Goal: Entertainment & Leisure: Consume media (video, audio)

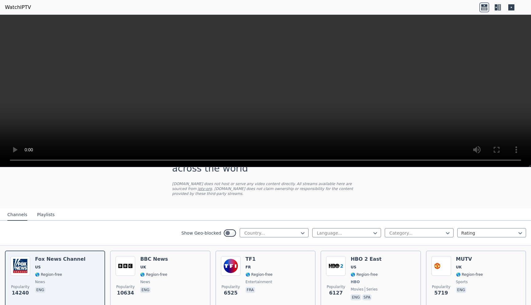
scroll to position [58, 0]
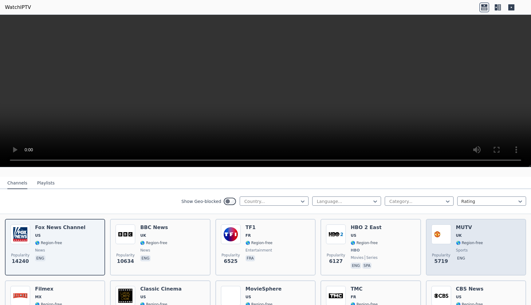
click at [484, 230] on div "Popularity 5719 MUTV [GEOGRAPHIC_DATA] 🌎 Region-free sports eng" at bounding box center [475, 246] width 89 height 45
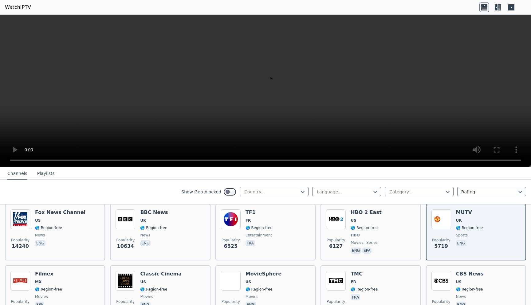
scroll to position [73, 0]
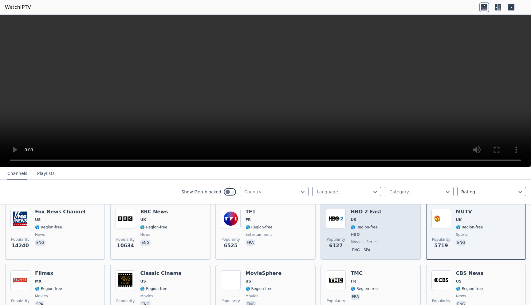
click at [360, 221] on span "US" at bounding box center [365, 219] width 31 height 5
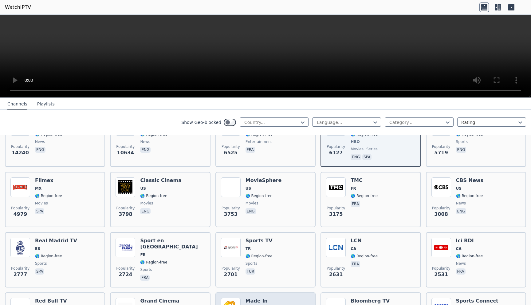
scroll to position [0, 0]
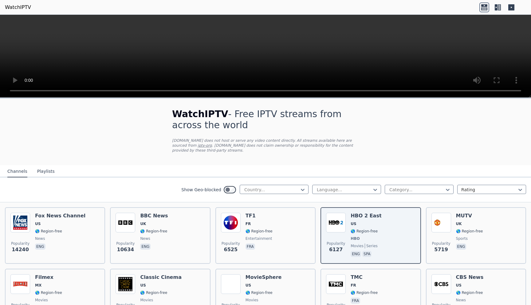
click at [50, 174] on button "Playlists" at bounding box center [46, 172] width 18 height 12
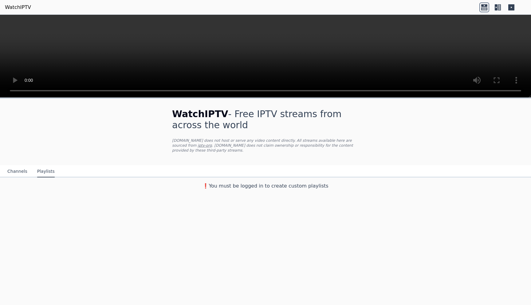
click at [23, 168] on button "Channels" at bounding box center [17, 172] width 20 height 12
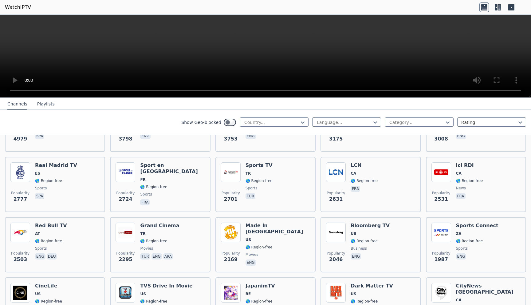
scroll to position [36, 0]
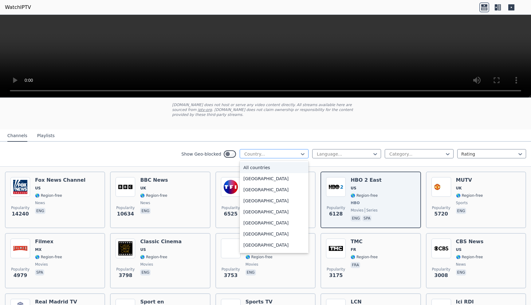
click at [292, 154] on div at bounding box center [272, 154] width 56 height 6
type input "**"
click at [270, 176] on div "[GEOGRAPHIC_DATA]" at bounding box center [274, 178] width 69 height 11
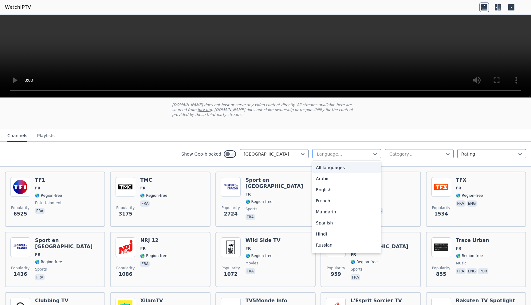
click at [326, 151] on div at bounding box center [344, 154] width 56 height 6
click at [400, 154] on div at bounding box center [417, 154] width 56 height 6
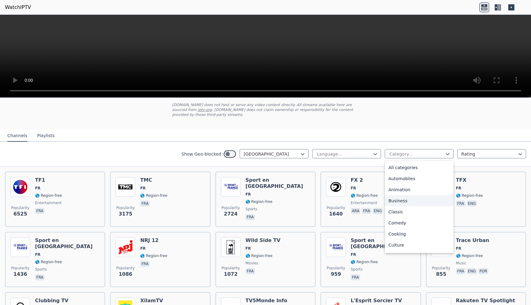
click at [146, 152] on div "Show Geo-blocked France Language... Business, 4 of 27. 27 results available. Us…" at bounding box center [265, 154] width 531 height 25
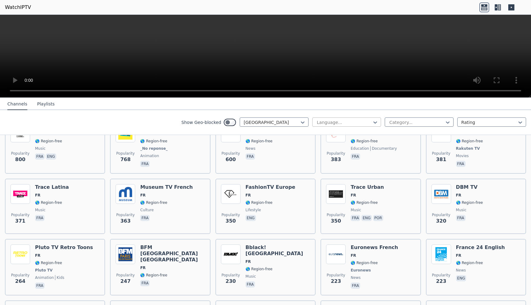
scroll to position [198, 0]
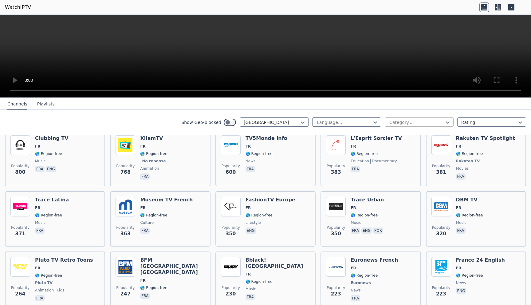
click at [408, 125] on div at bounding box center [417, 122] width 56 height 6
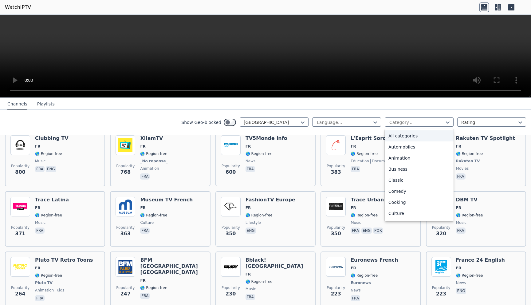
type input "*"
type input "**"
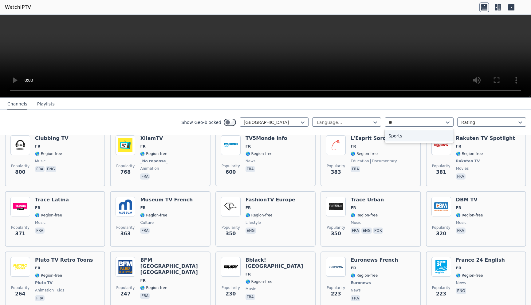
click at [396, 138] on div "Sports" at bounding box center [419, 135] width 69 height 11
